Goal: Task Accomplishment & Management: Manage account settings

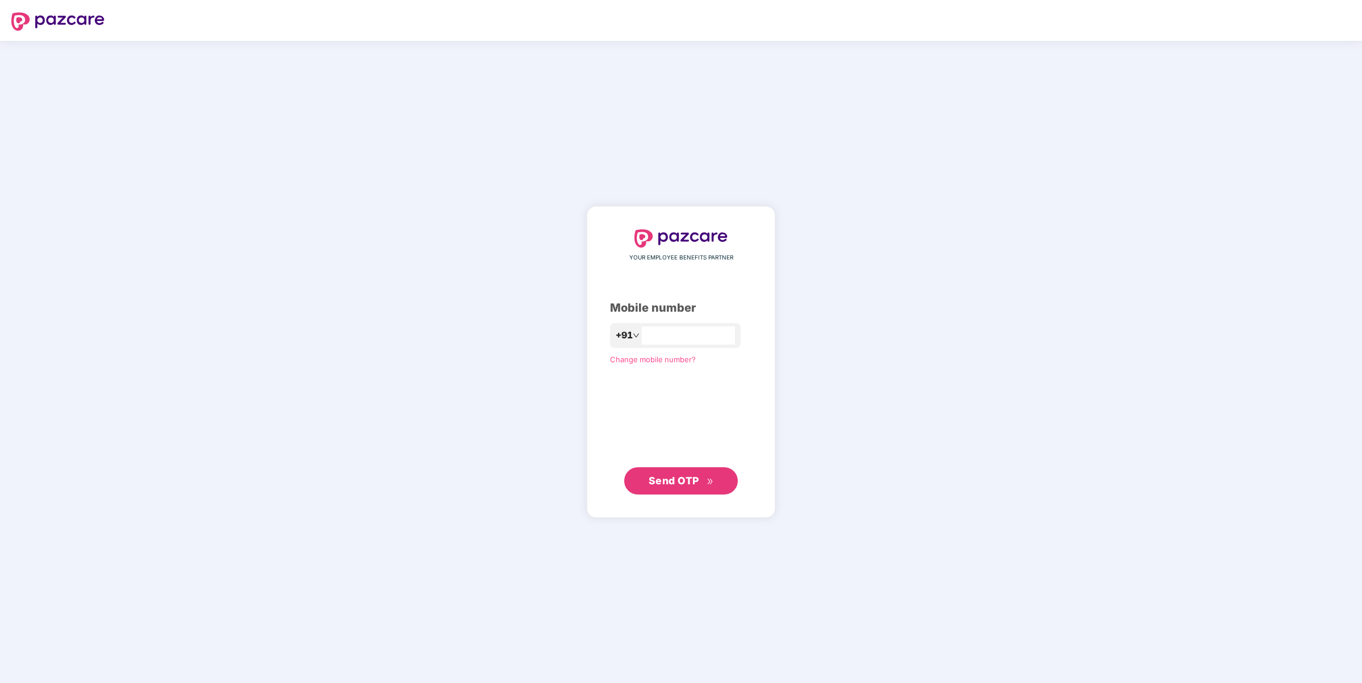
drag, startPoint x: 0, startPoint y: 0, endPoint x: 680, endPoint y: 336, distance: 758.0
click at [680, 336] on input "number" at bounding box center [688, 336] width 93 height 18
type input "**********"
click at [655, 473] on button "Send OTP" at bounding box center [681, 481] width 114 height 27
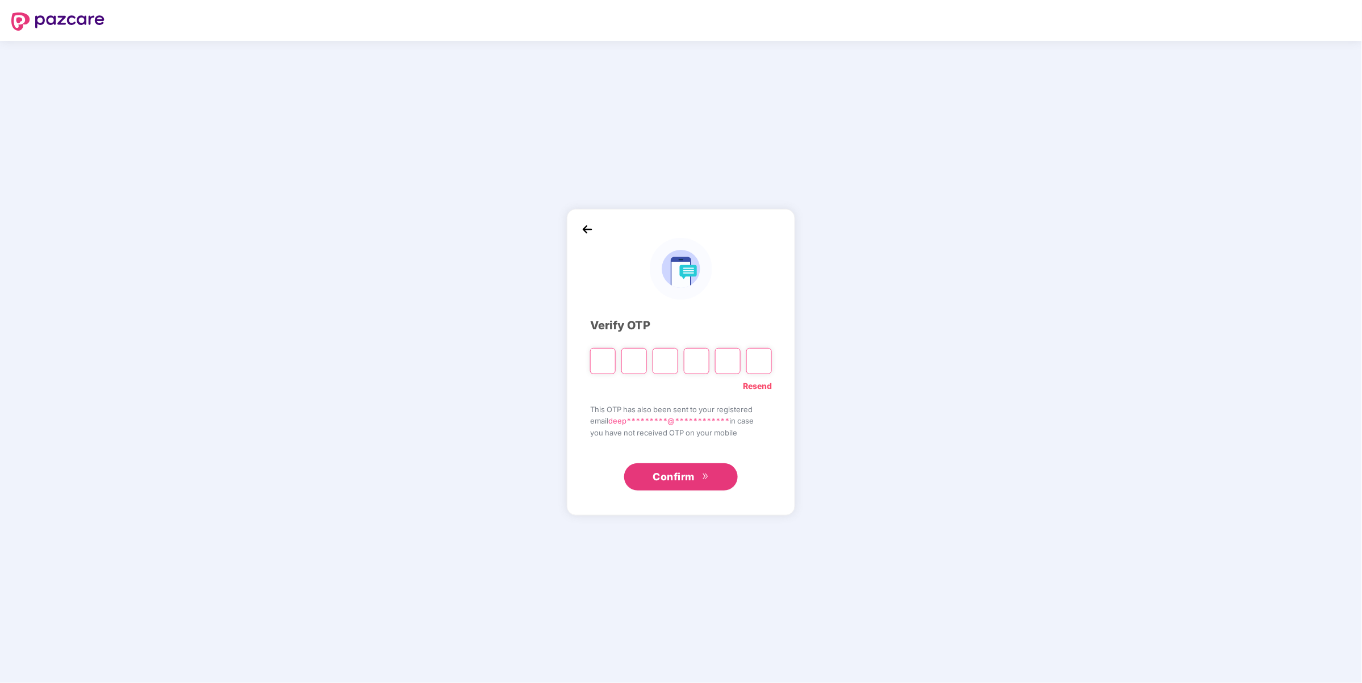
type input "*"
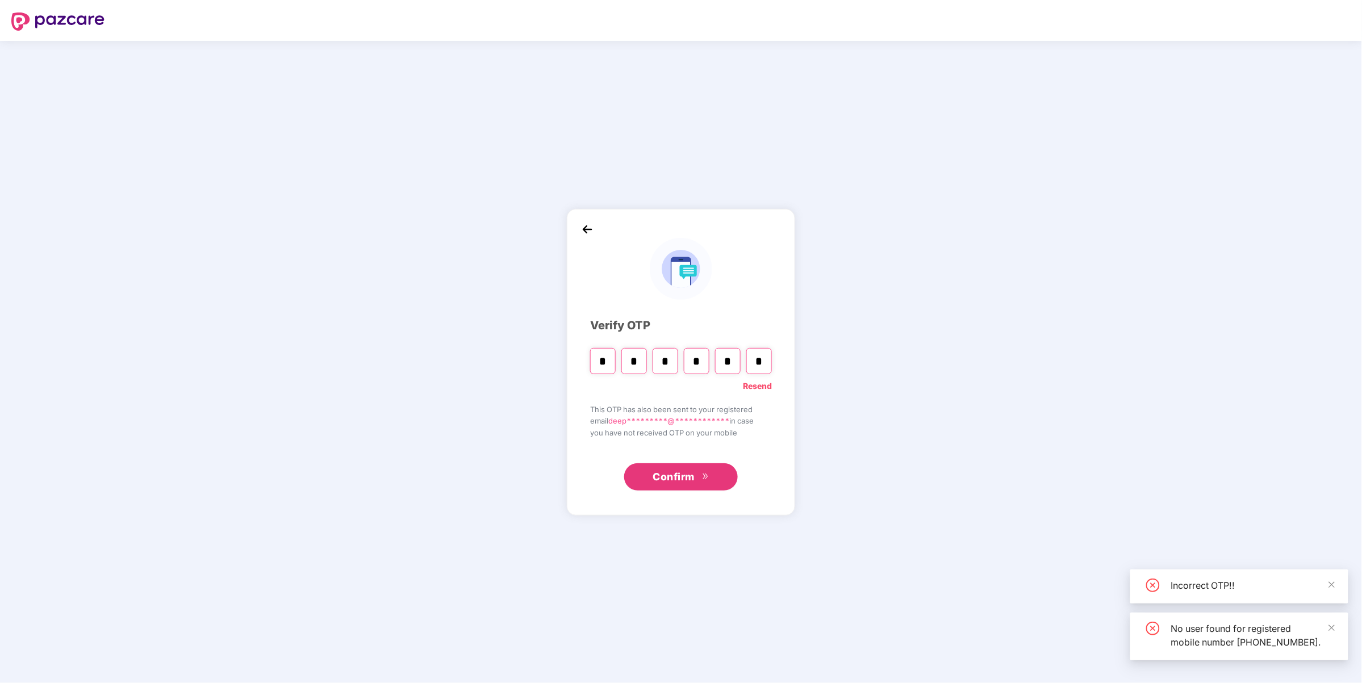
type input "*"
click at [688, 481] on span "Confirm" at bounding box center [674, 477] width 42 height 16
drag, startPoint x: 624, startPoint y: 376, endPoint x: 632, endPoint y: 370, distance: 9.8
click at [631, 370] on div "**********" at bounding box center [681, 361] width 182 height 259
click at [632, 370] on input "*" at bounding box center [635, 361] width 26 height 26
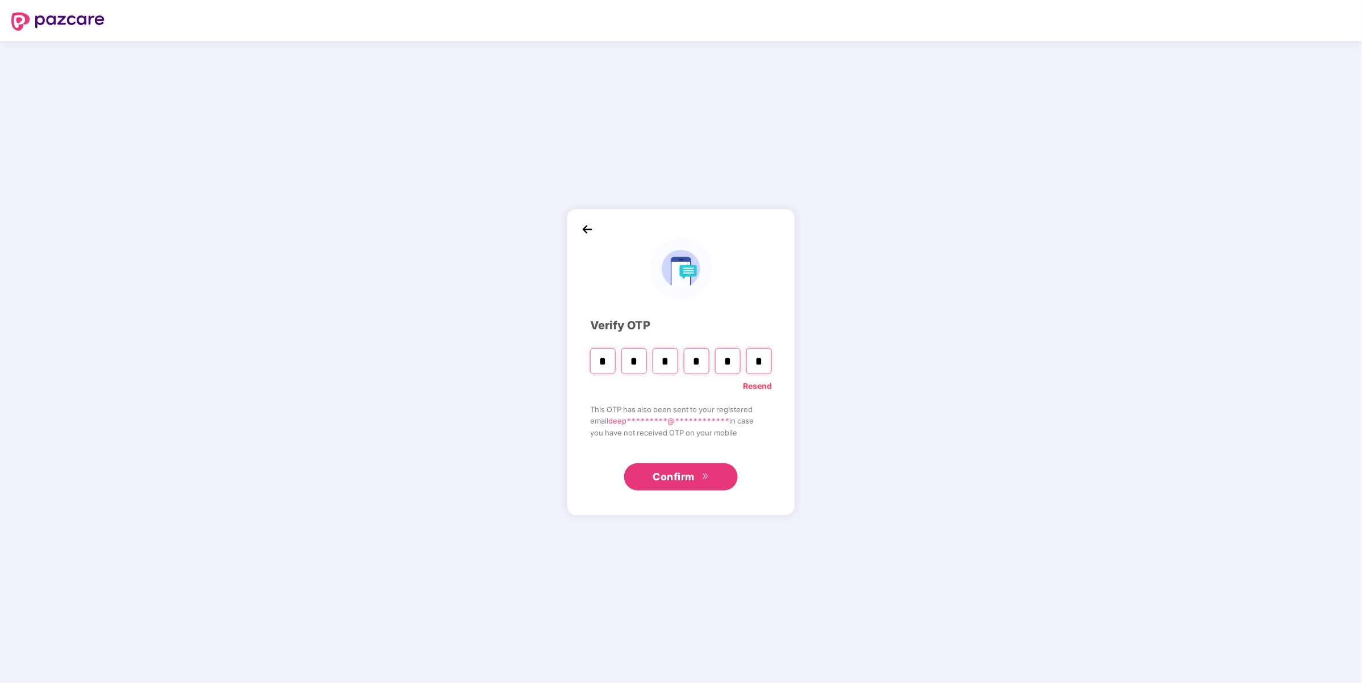
click at [632, 370] on input "*" at bounding box center [635, 361] width 26 height 26
type input "*"
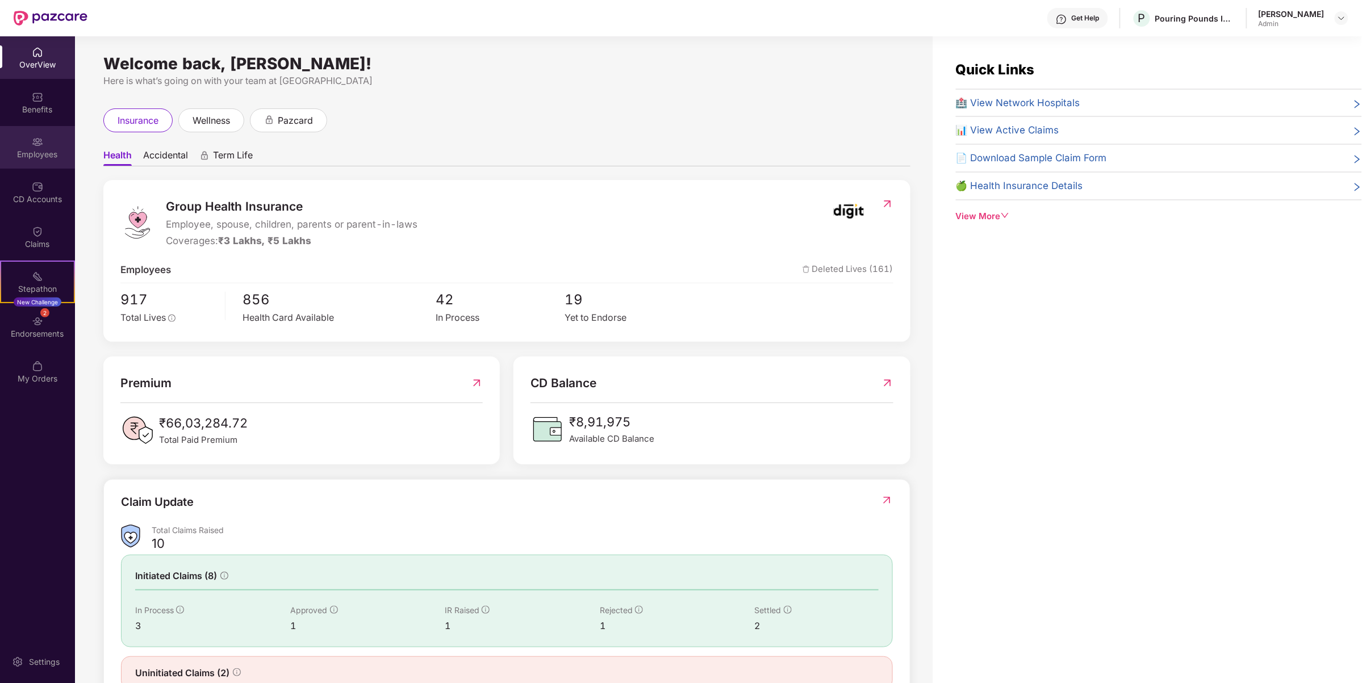
click at [56, 168] on div "Employees" at bounding box center [37, 147] width 75 height 43
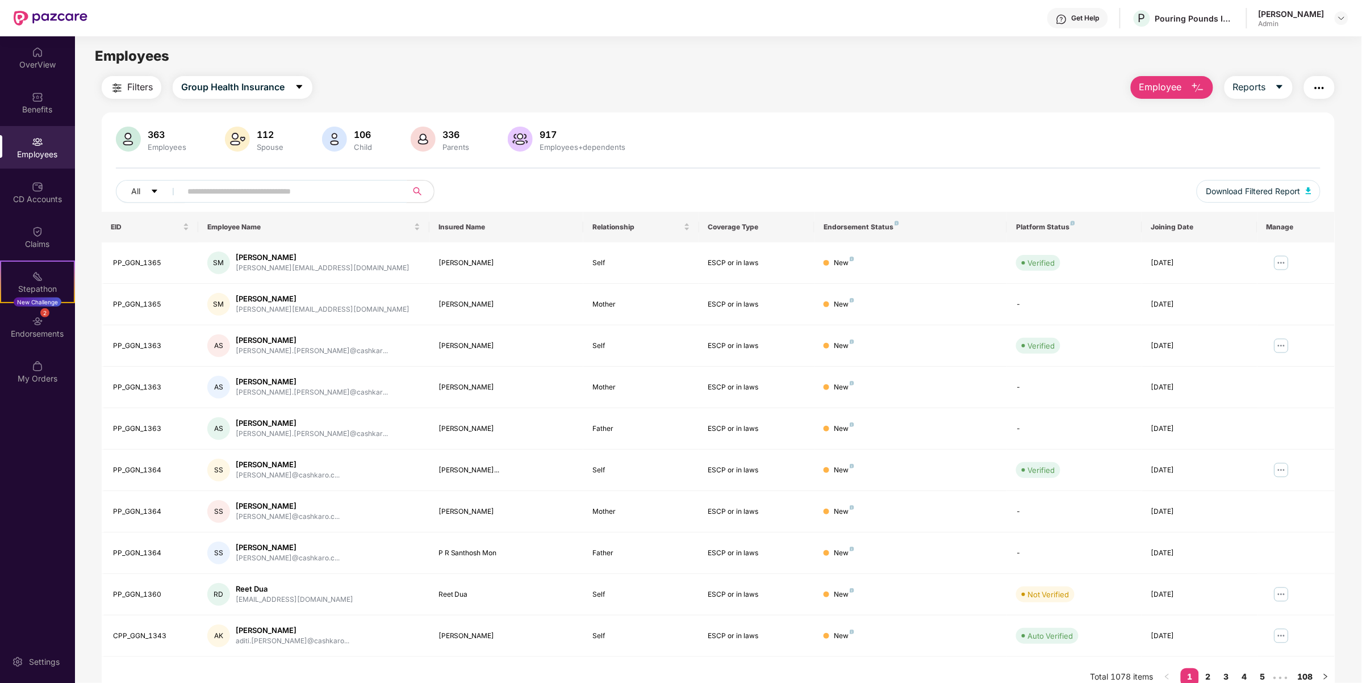
click at [217, 200] on span at bounding box center [290, 191] width 233 height 23
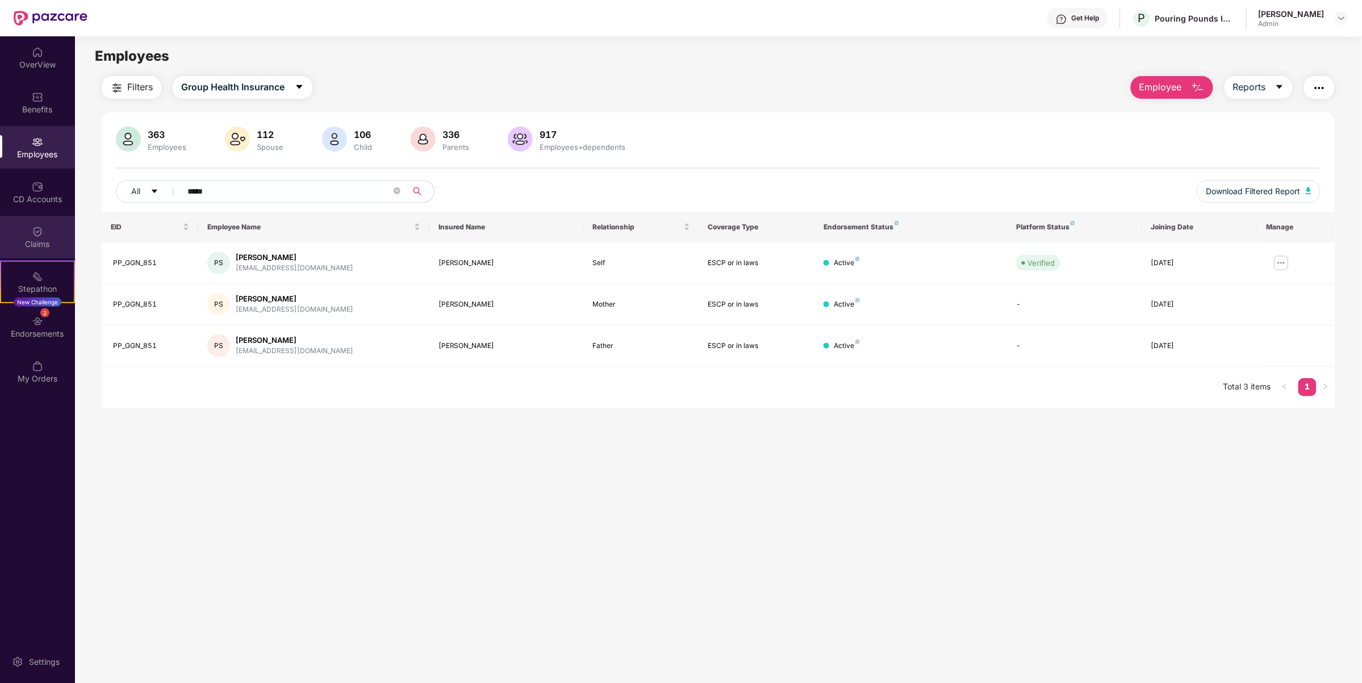
type input "*****"
click at [37, 253] on div "Claims" at bounding box center [37, 237] width 75 height 43
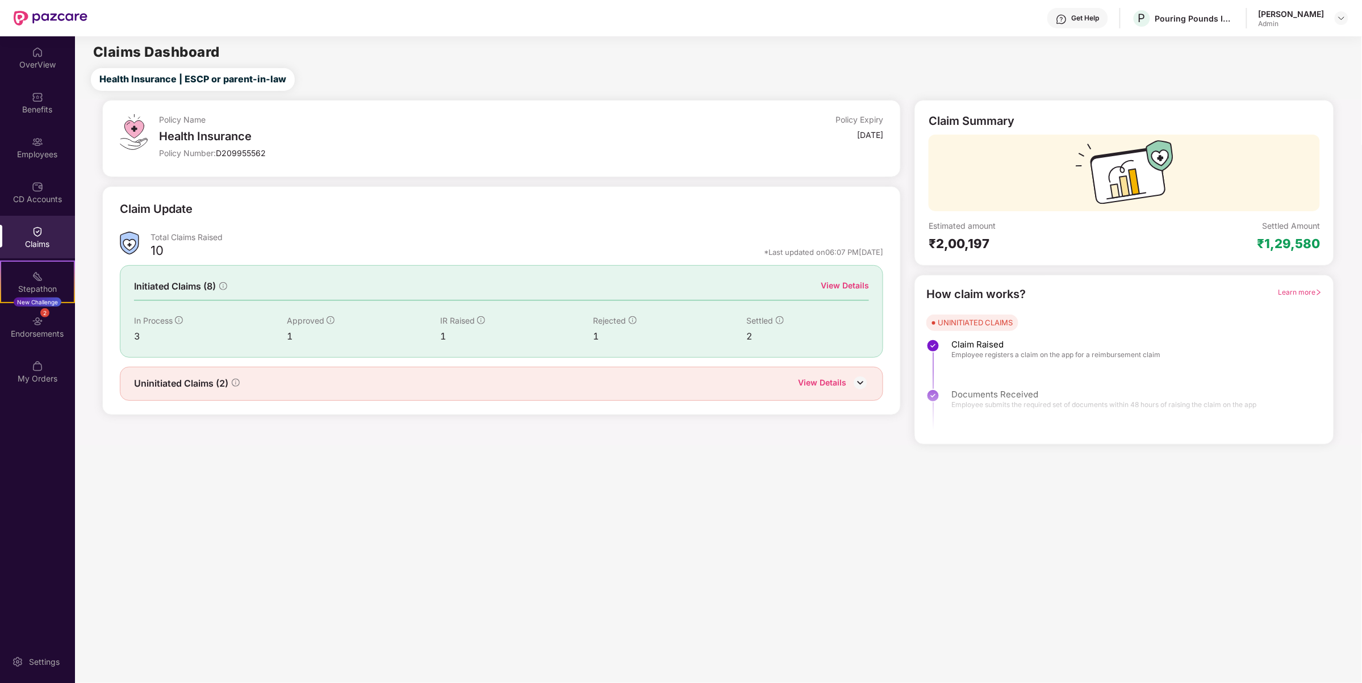
click at [40, 52] on img at bounding box center [37, 52] width 11 height 11
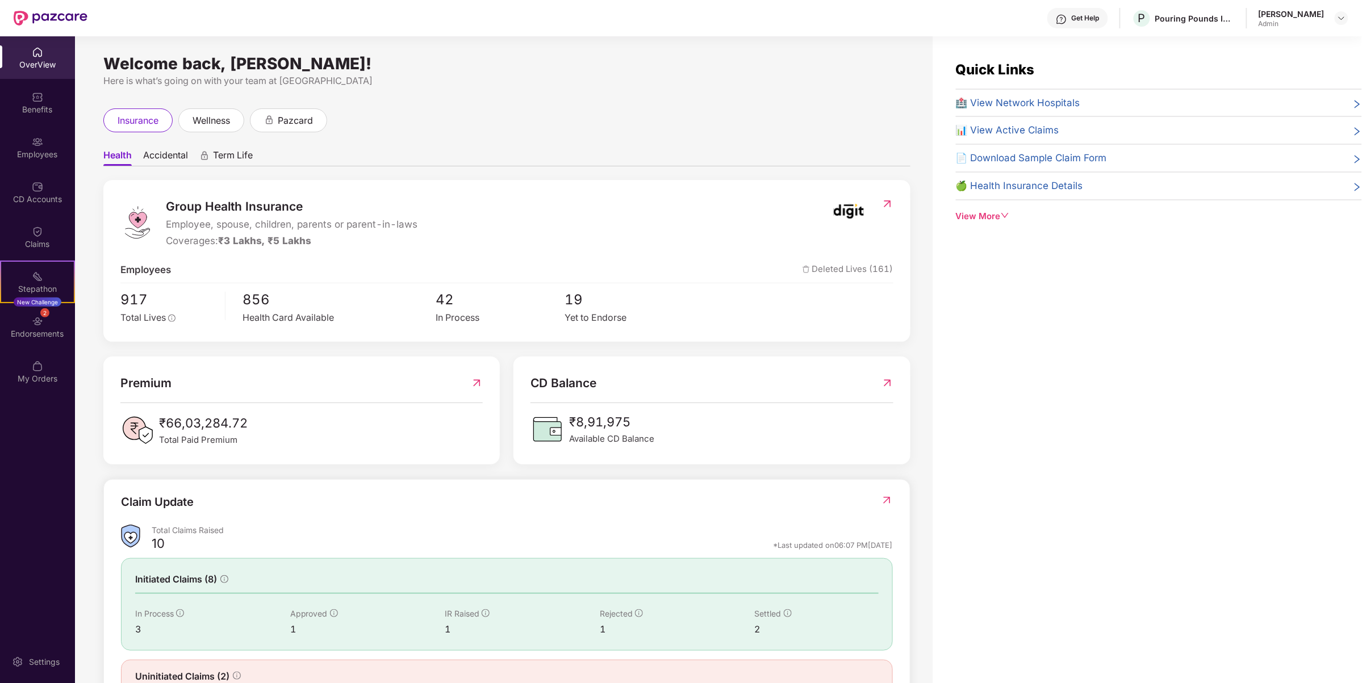
click at [1007, 214] on icon "down" at bounding box center [1005, 215] width 9 height 9
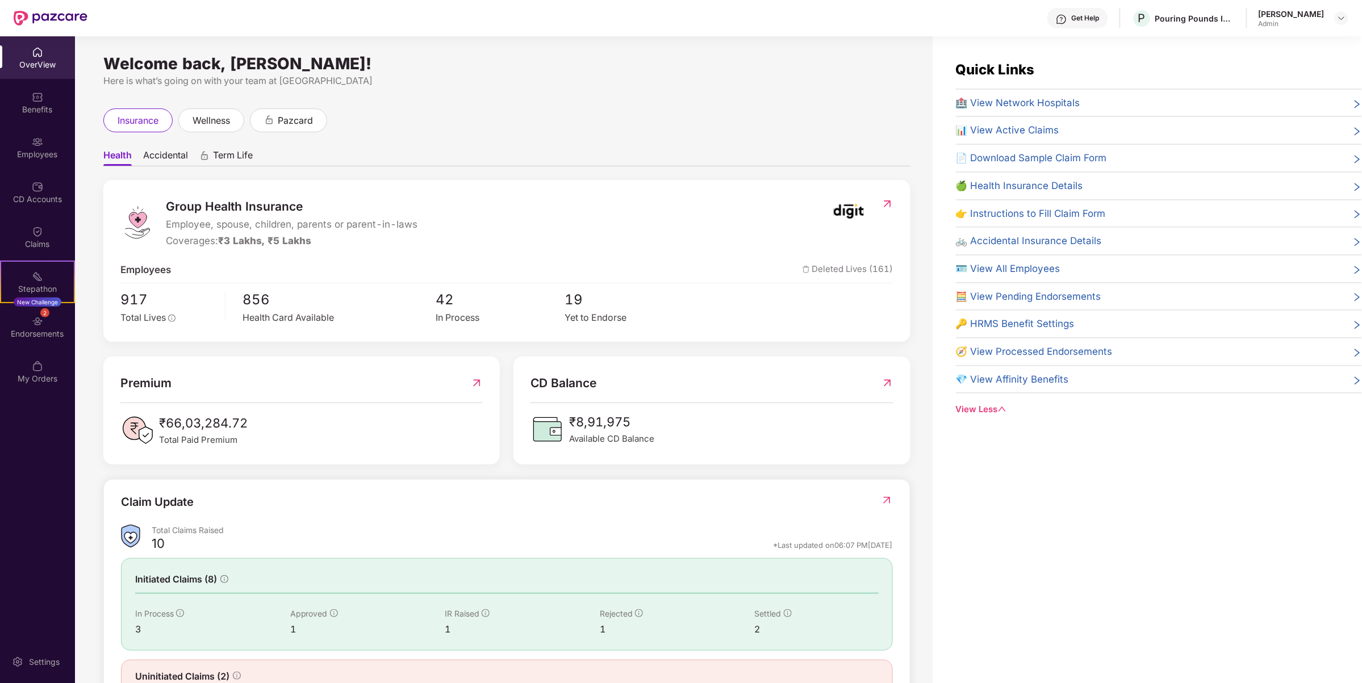
click at [1026, 180] on span "🍏 Health Insurance Details" at bounding box center [1019, 185] width 127 height 15
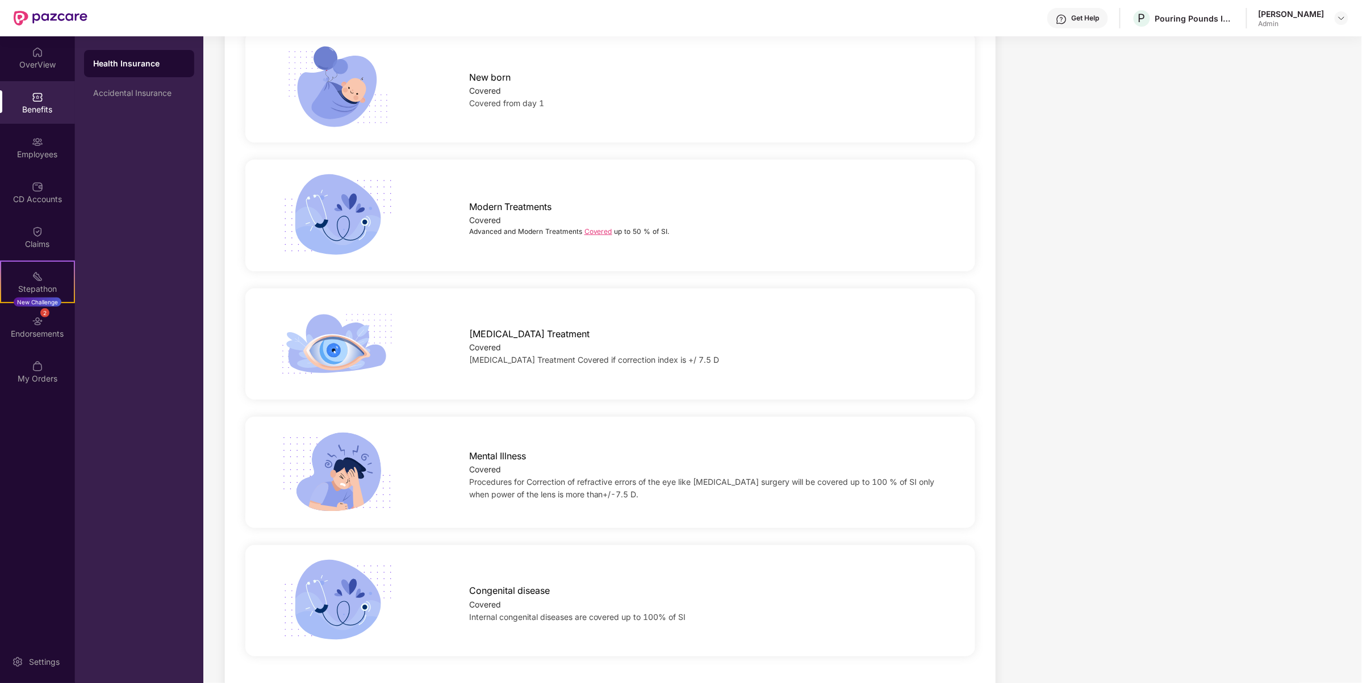
scroll to position [1882, 0]
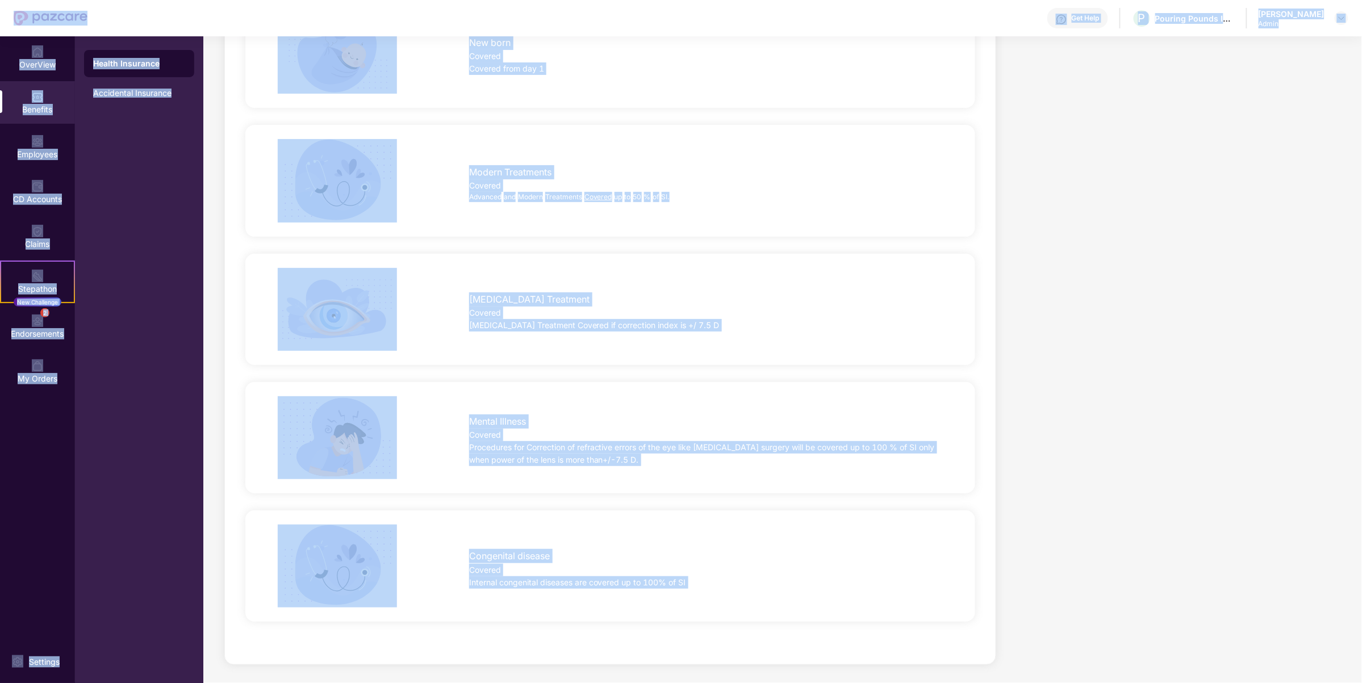
click at [151, 373] on div "Health Insurance Accidental Insurance" at bounding box center [139, 359] width 128 height 647
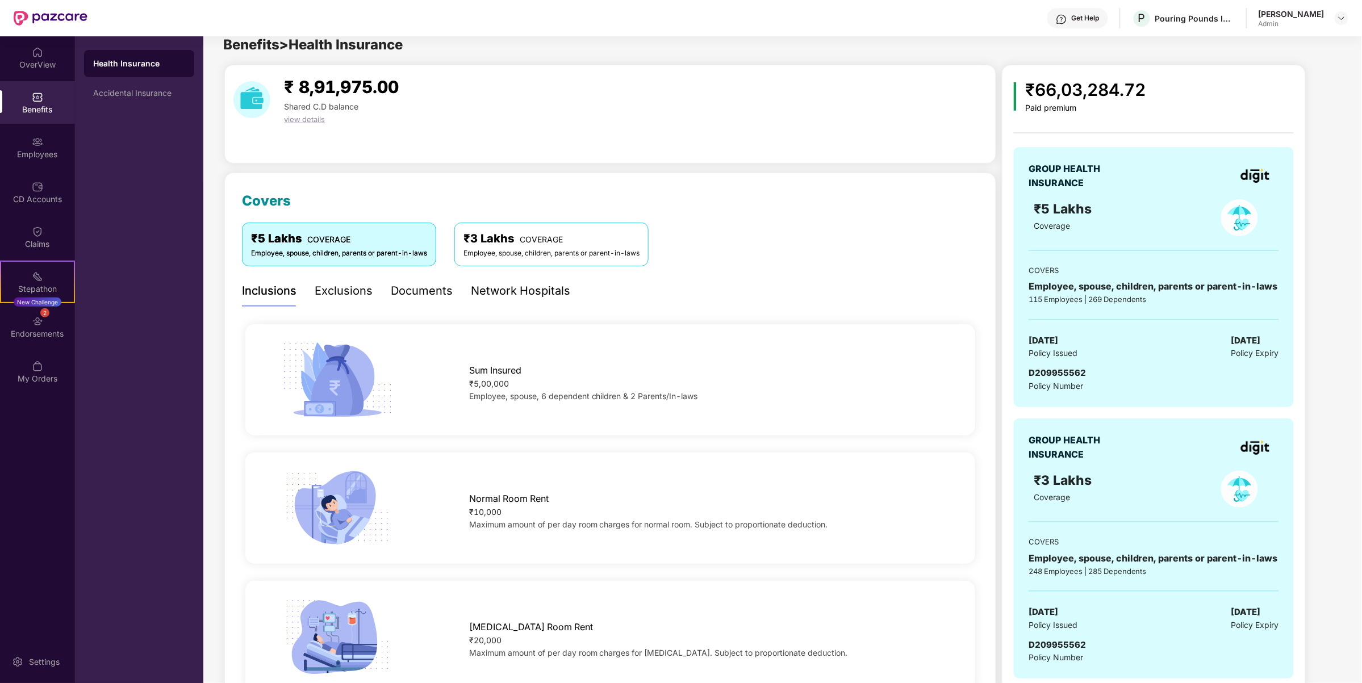
scroll to position [0, 0]
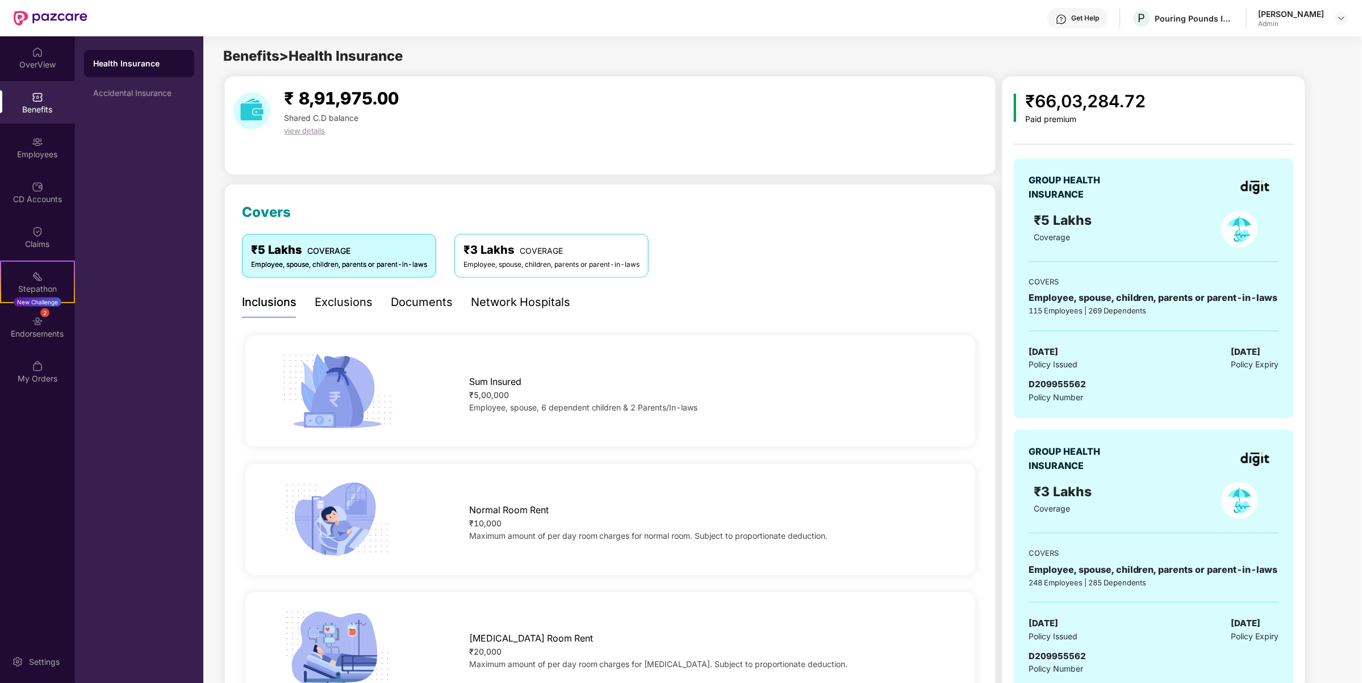
click at [1074, 18] on div "Get Help" at bounding box center [1078, 18] width 61 height 20
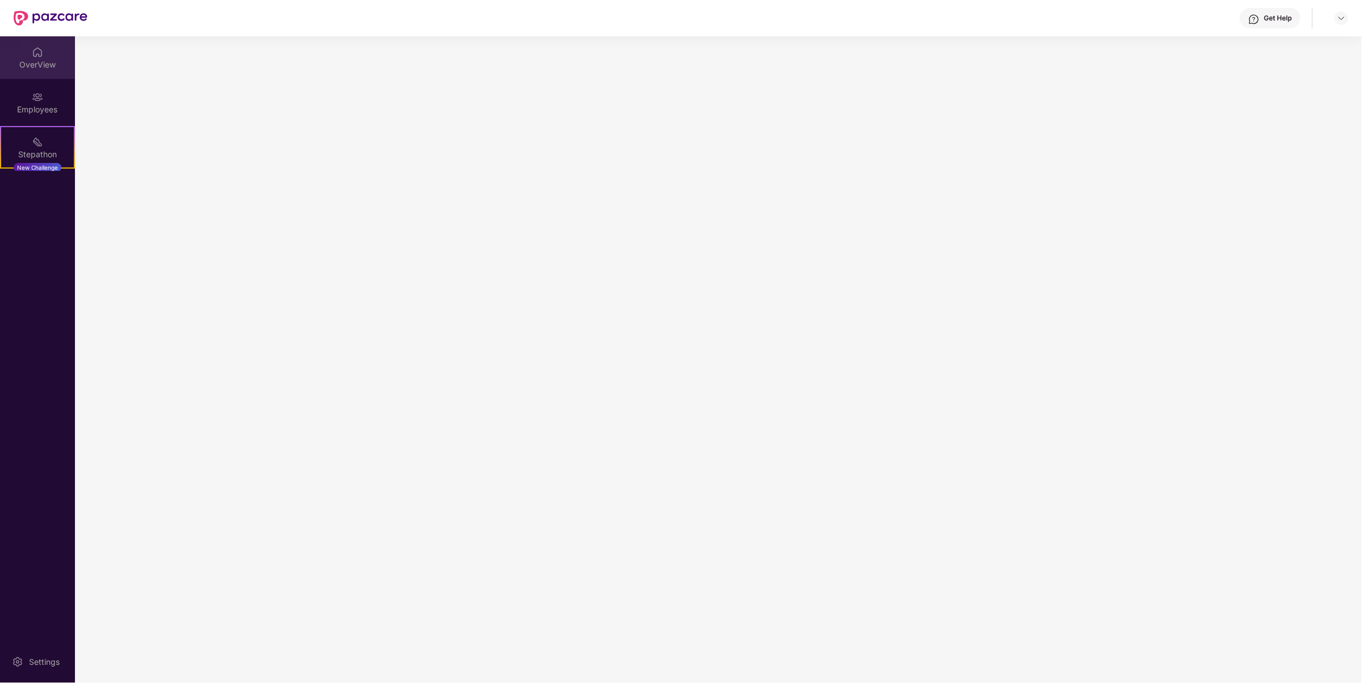
click at [39, 54] on img at bounding box center [37, 52] width 11 height 11
click at [43, 106] on div "Employees" at bounding box center [37, 109] width 75 height 11
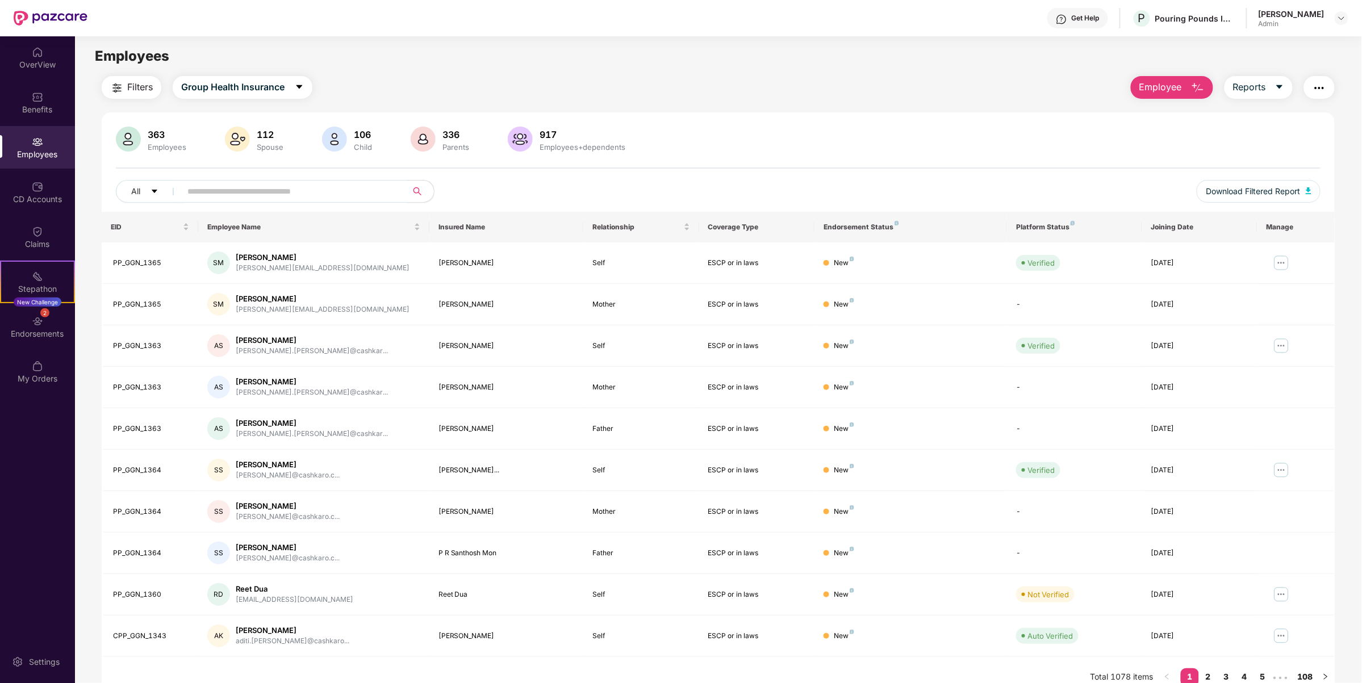
click at [251, 192] on input "text" at bounding box center [289, 191] width 204 height 17
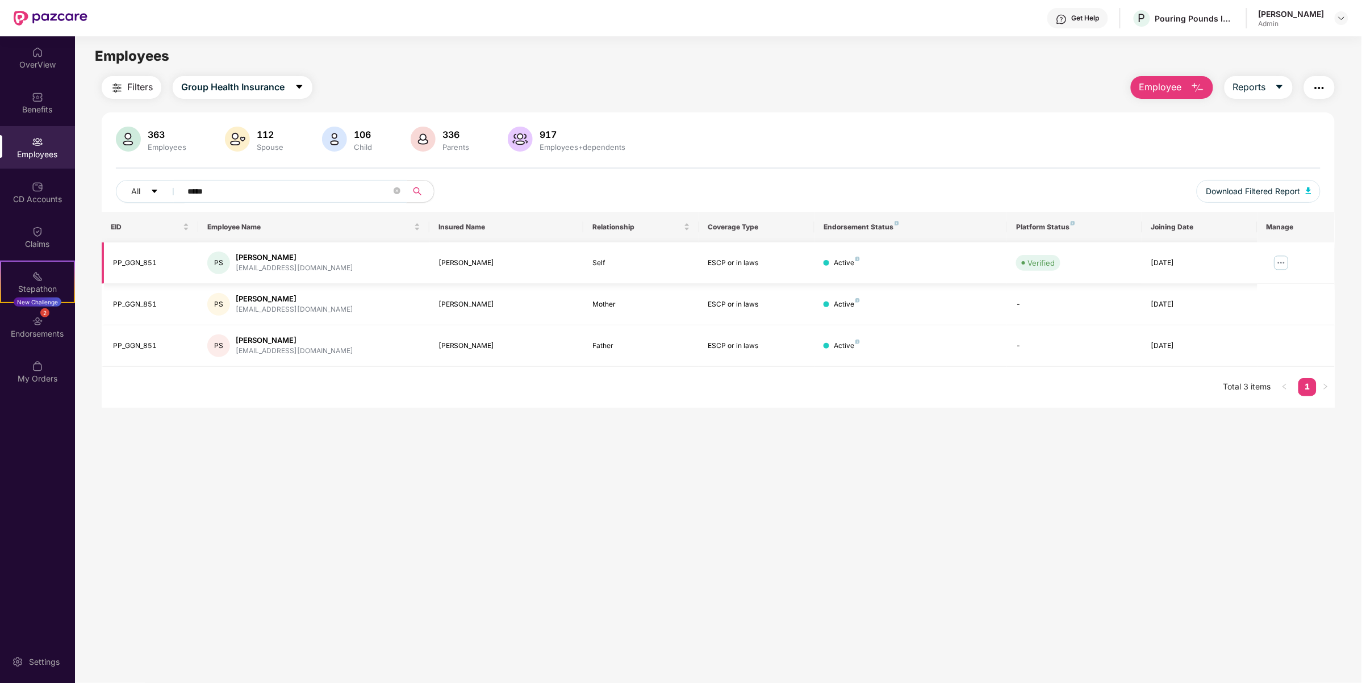
type input "*****"
click at [1277, 260] on img at bounding box center [1282, 263] width 18 height 18
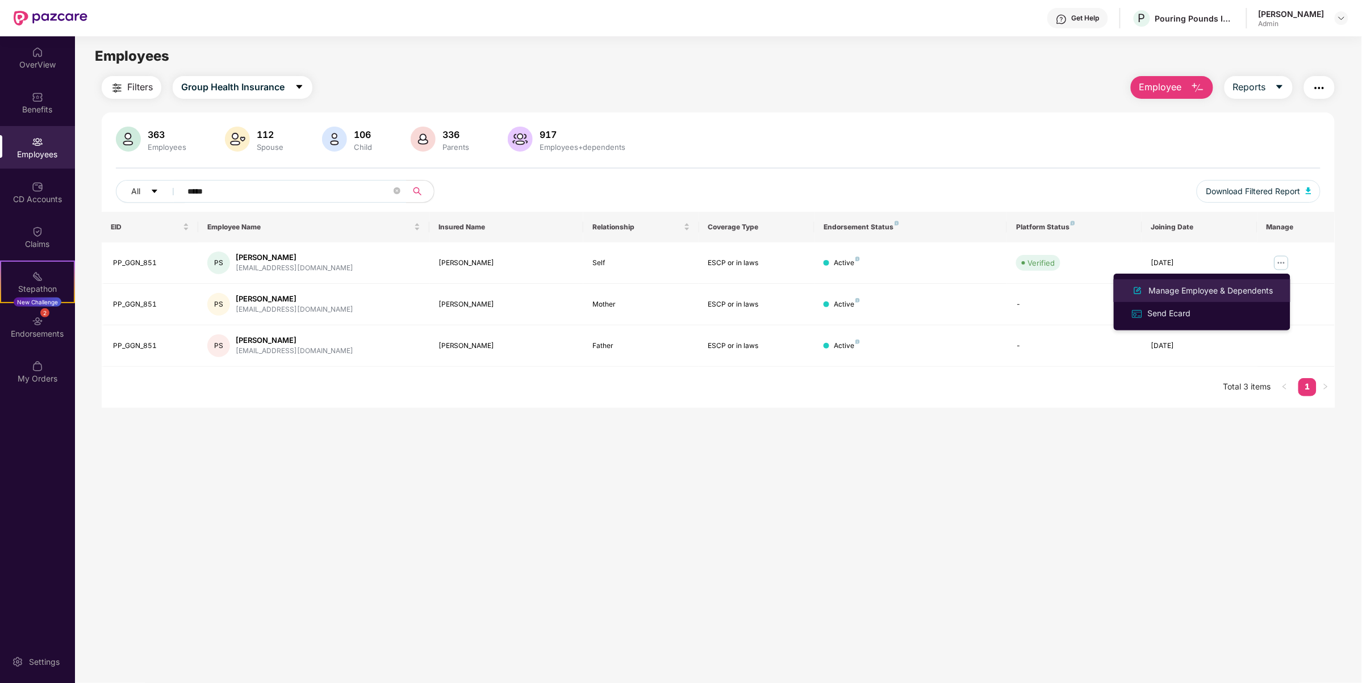
click at [1194, 295] on div "Manage Employee & Dependents" at bounding box center [1211, 291] width 129 height 12
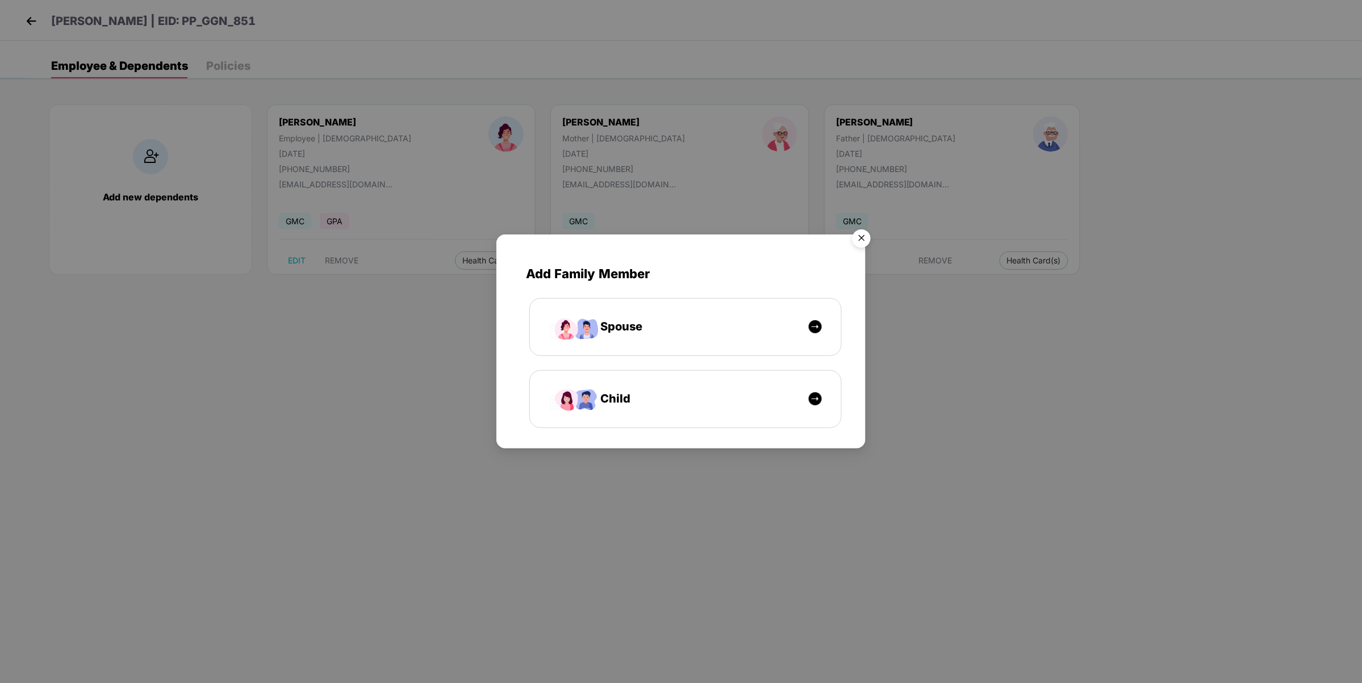
drag, startPoint x: 866, startPoint y: 235, endPoint x: 758, endPoint y: 215, distance: 109.8
click at [866, 234] on img "Close" at bounding box center [862, 240] width 32 height 32
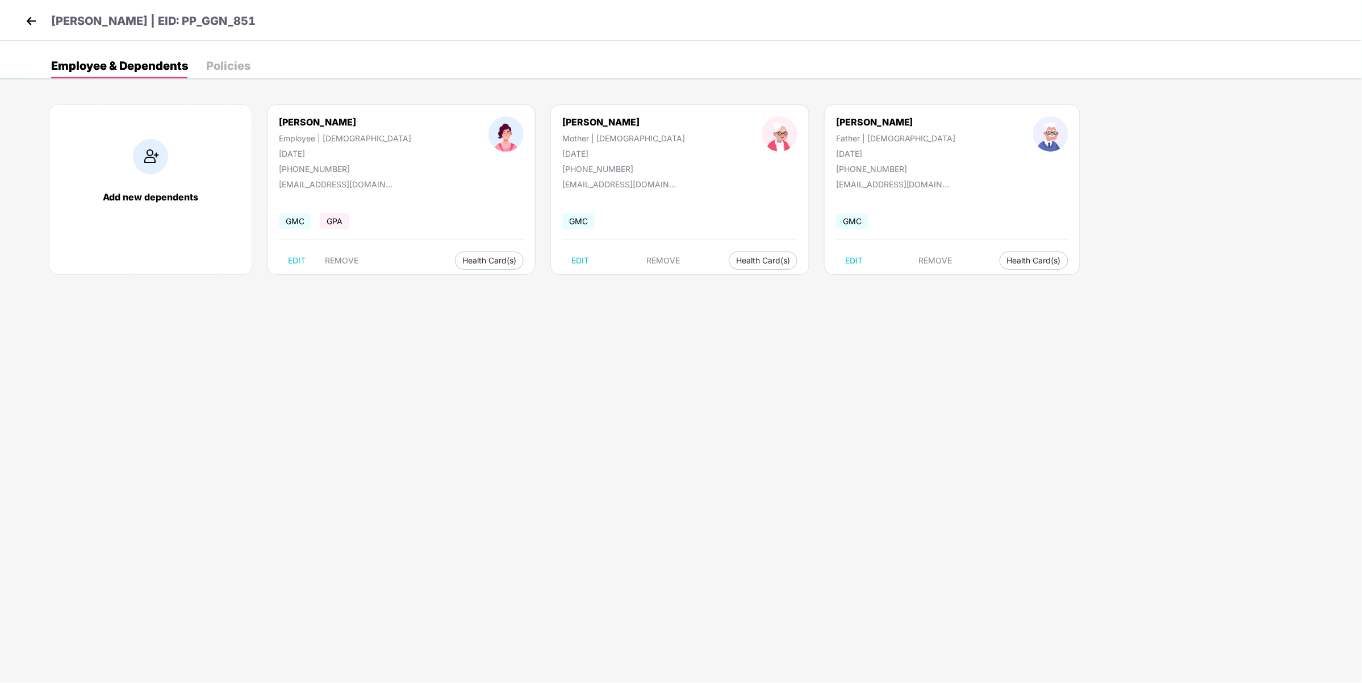
click at [214, 62] on div "Policies" at bounding box center [228, 65] width 44 height 11
